Goal: Use online tool/utility

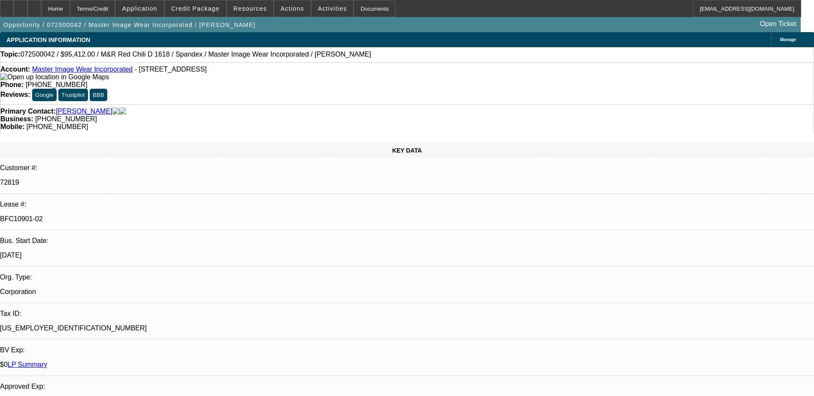
select select "0"
select select "0.1"
select select "4"
select select "0"
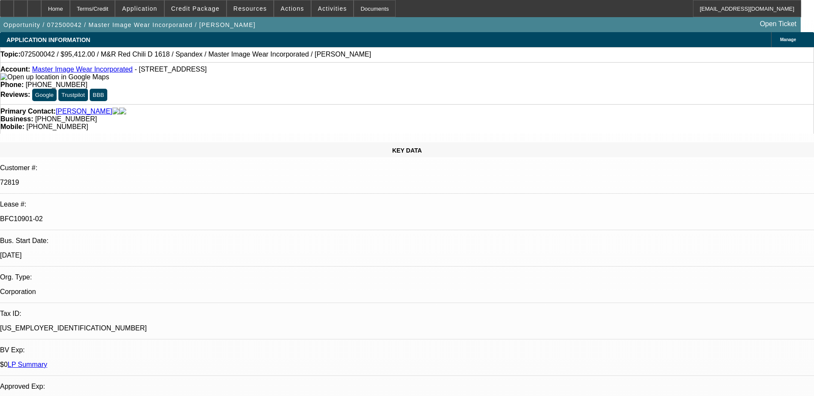
select select "0"
select select "0.1"
select select "4"
select select "0"
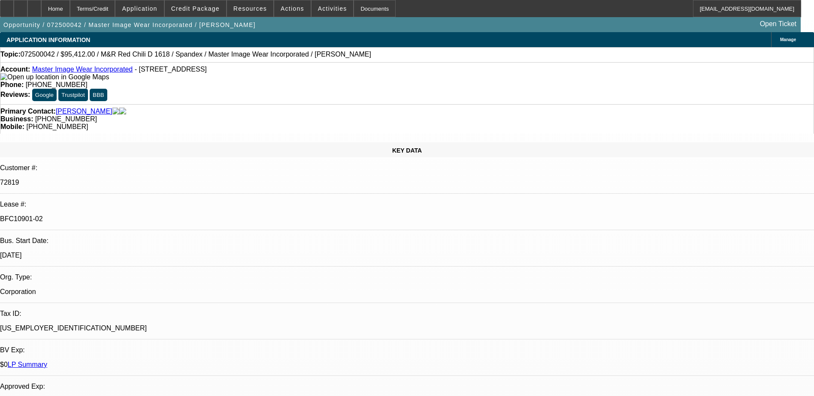
select select "3"
select select "0.1"
select select "4"
select select "0"
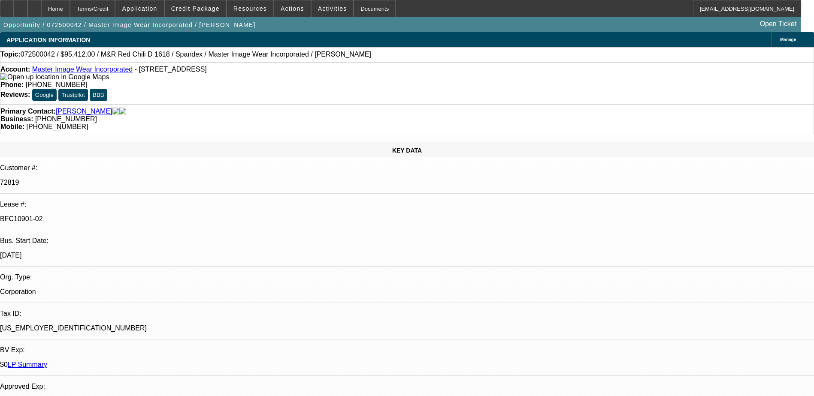
select select "3"
select select "0.1"
select select "4"
